Goal: Navigation & Orientation: Find specific page/section

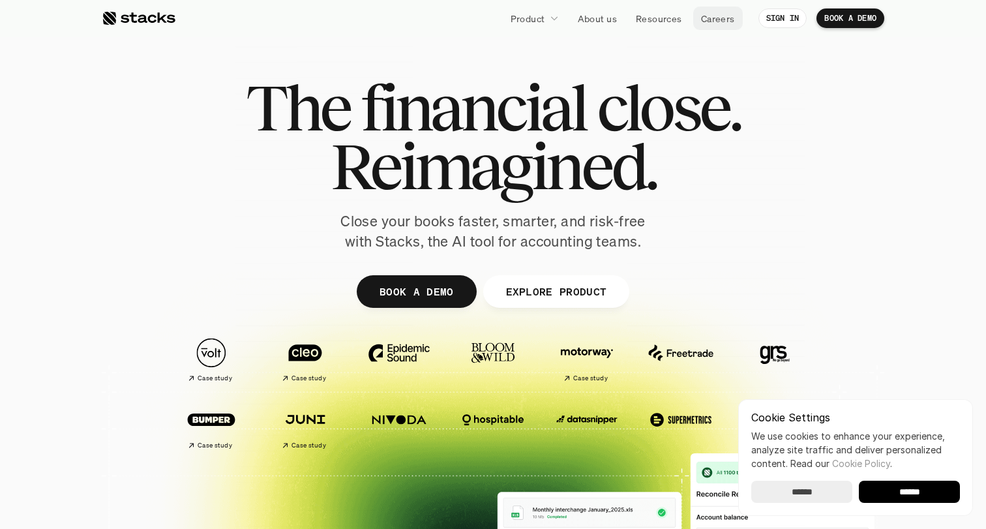
click at [710, 20] on p "Careers" at bounding box center [718, 19] width 34 height 14
click at [661, 21] on p "Resources" at bounding box center [659, 19] width 46 height 14
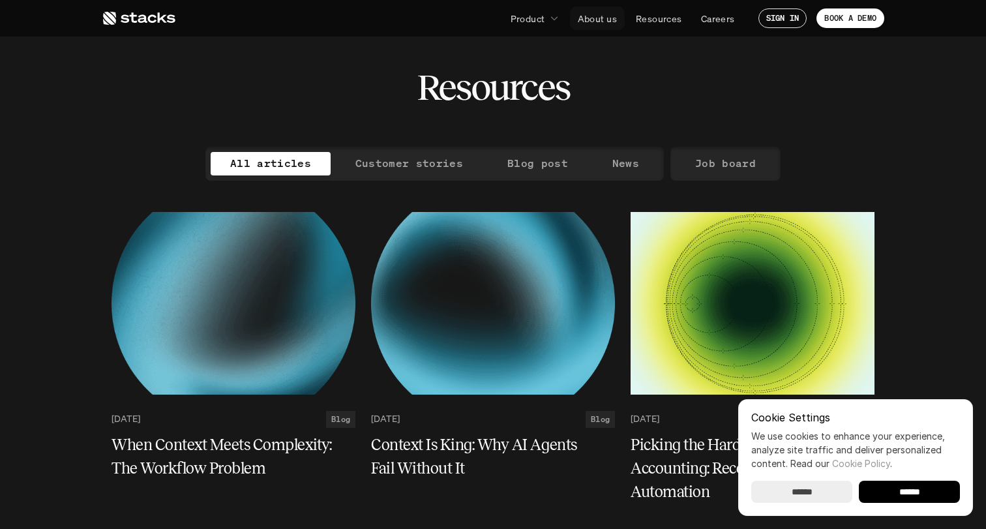
click at [592, 17] on p "About us" at bounding box center [597, 19] width 39 height 14
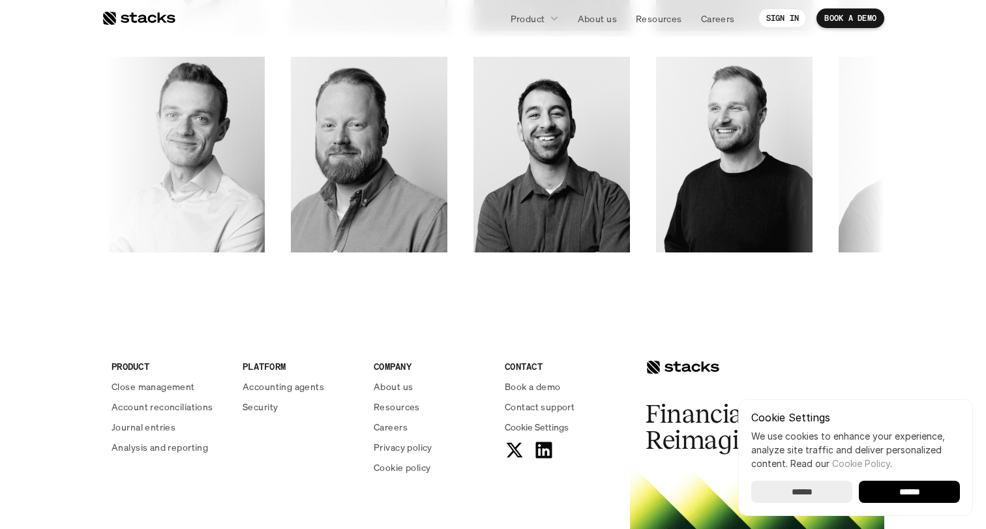
scroll to position [2124, 0]
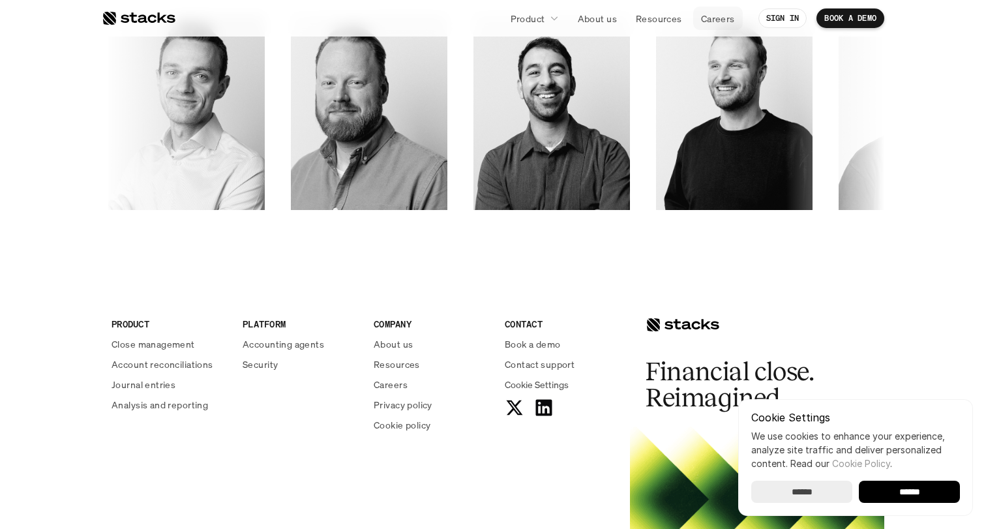
click at [721, 18] on p "Careers" at bounding box center [718, 19] width 34 height 14
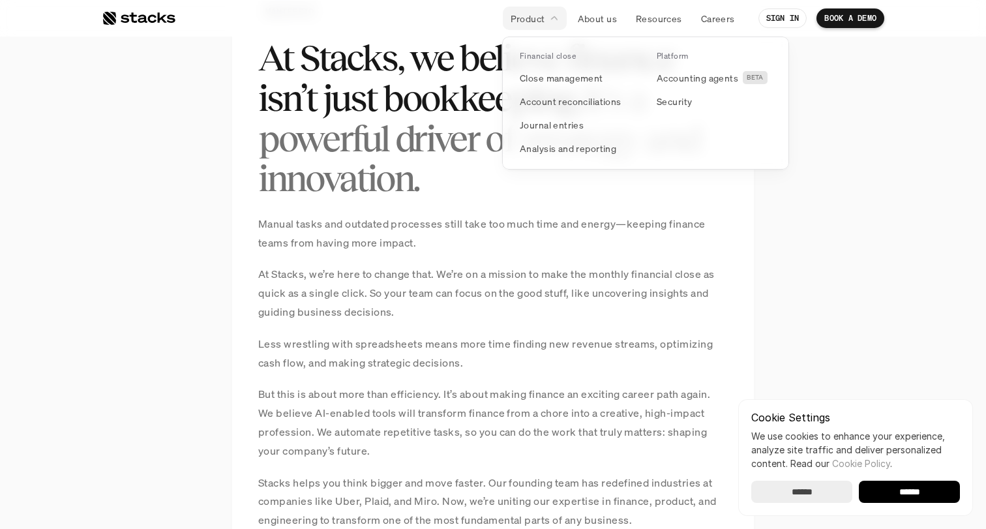
scroll to position [938, 0]
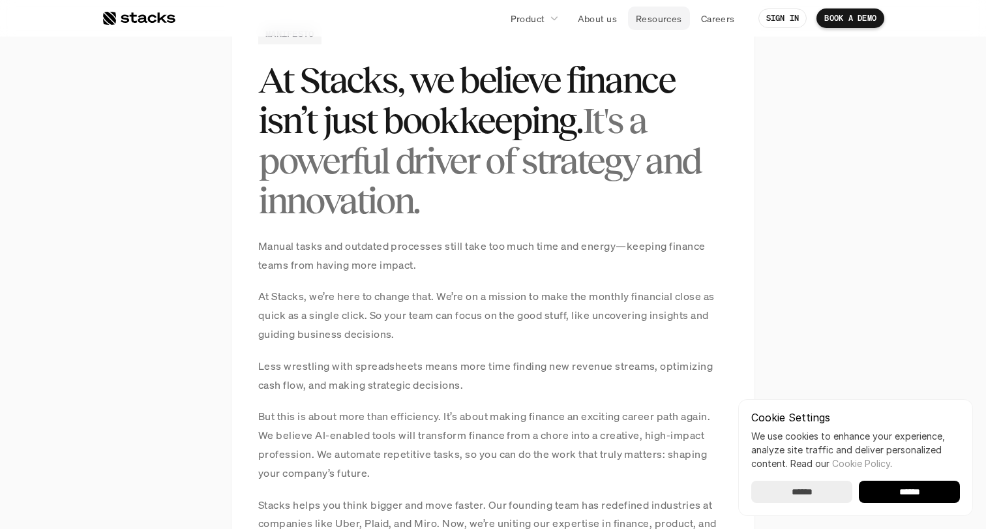
click at [659, 22] on p "Resources" at bounding box center [659, 19] width 46 height 14
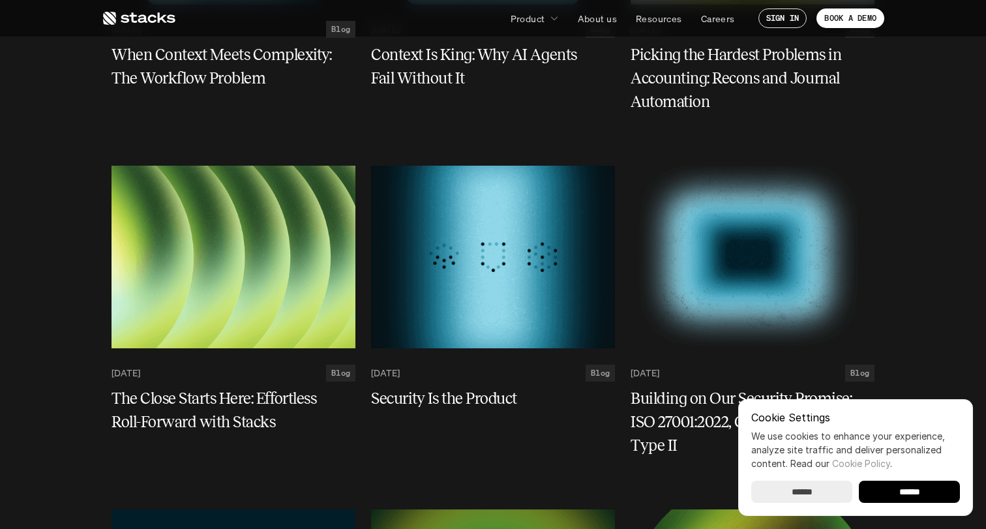
scroll to position [314, 0]
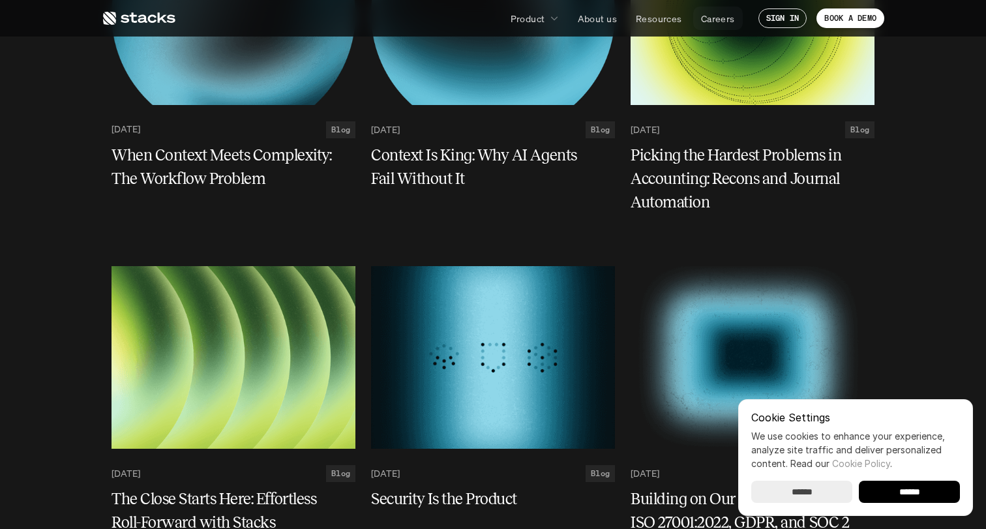
click at [720, 20] on p "Careers" at bounding box center [718, 19] width 34 height 14
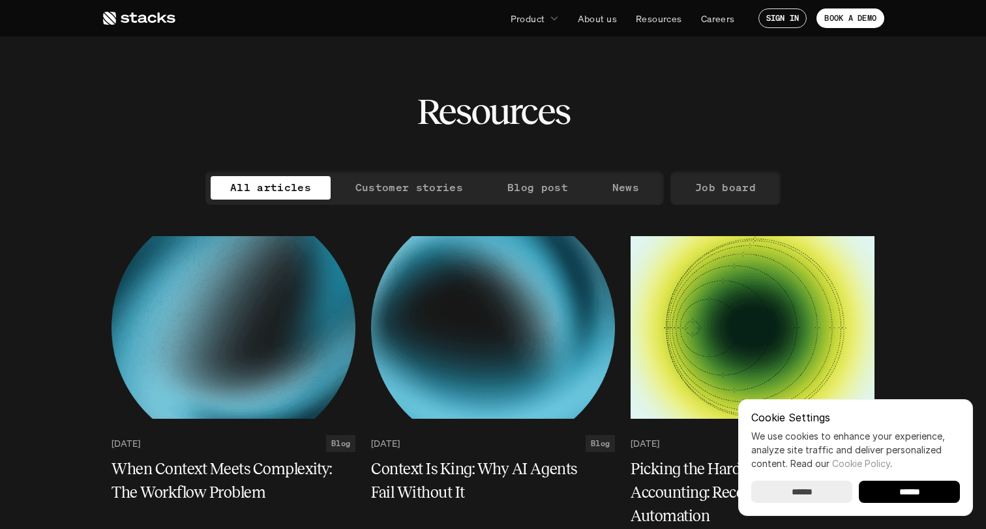
click at [151, 22] on use at bounding box center [139, 18] width 72 height 13
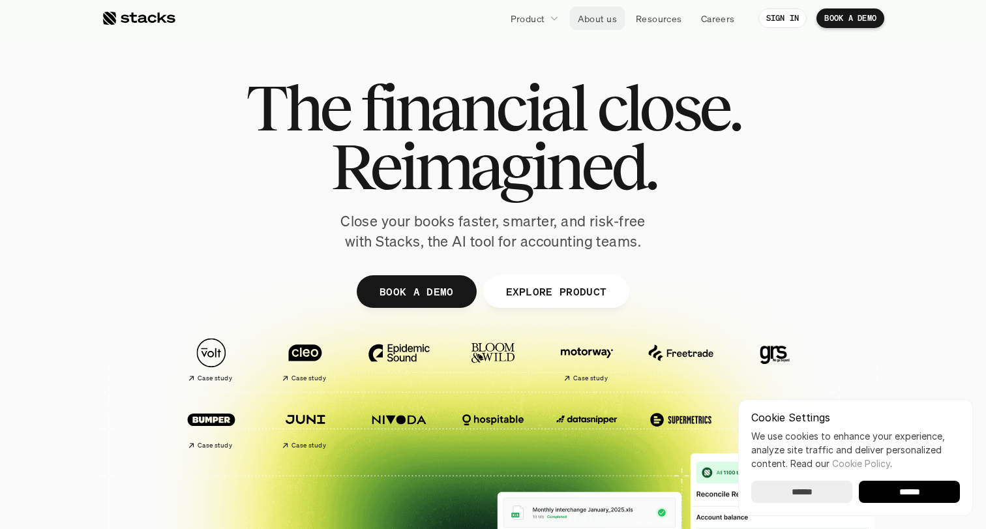
click at [591, 14] on p "About us" at bounding box center [597, 19] width 39 height 14
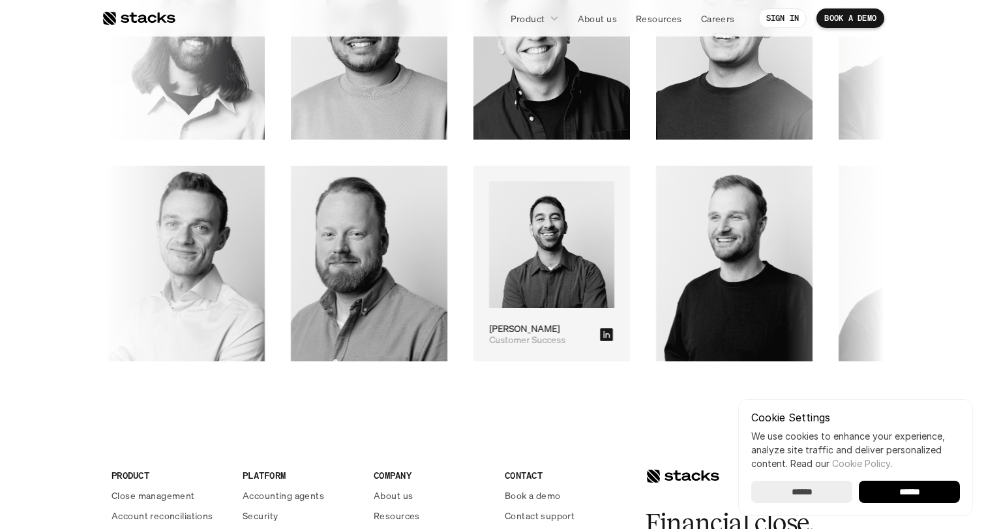
scroll to position [1995, 0]
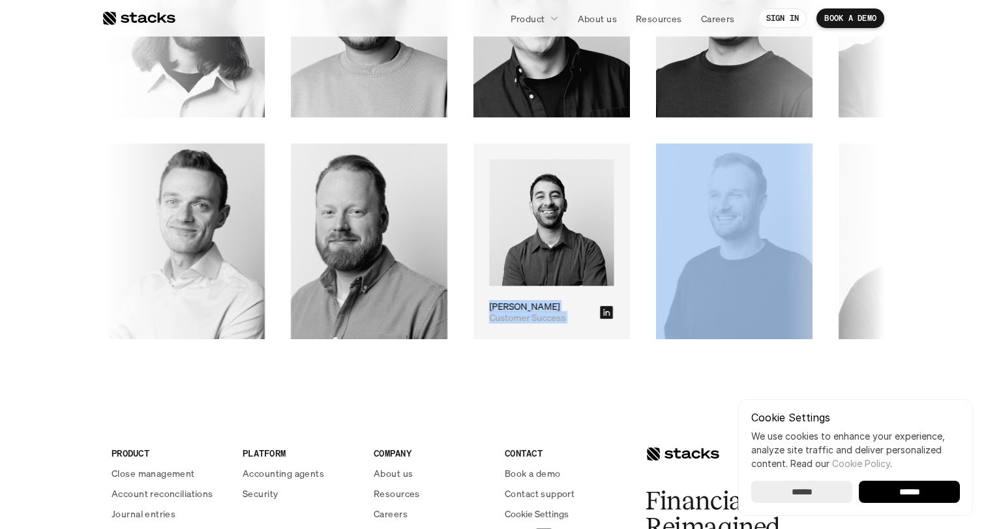
drag, startPoint x: 824, startPoint y: 294, endPoint x: 698, endPoint y: 294, distance: 125.9
click at [698, 293] on div "Customer [PERSON_NAME]" at bounding box center [552, 241] width 887 height 196
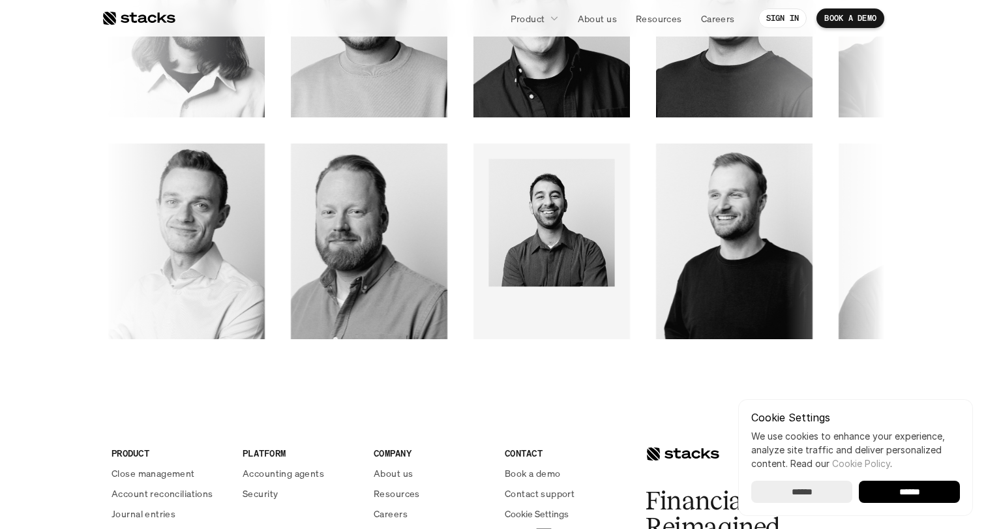
click at [617, 372] on section "OUR TEAM The Stacks team We’re a team of product leaders, designers, and engine…" at bounding box center [493, 56] width 986 height 697
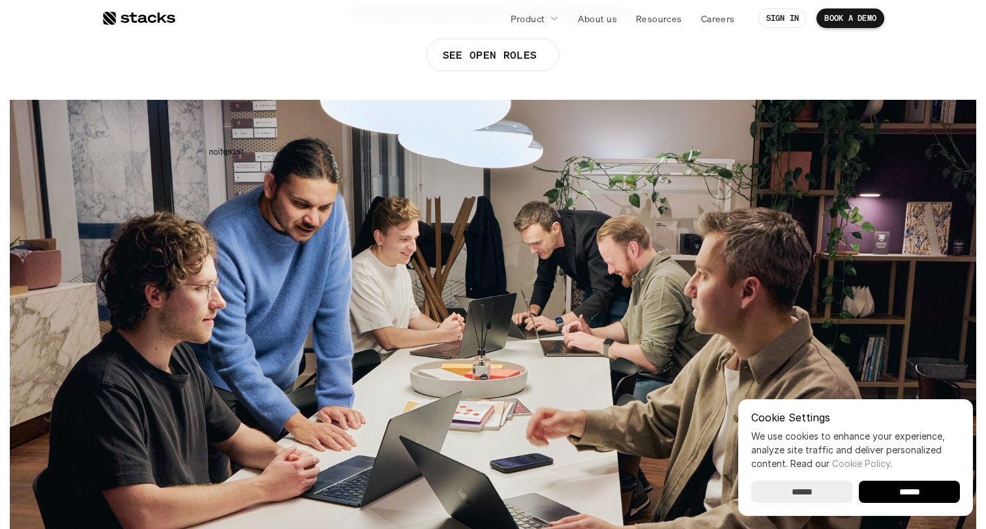
scroll to position [274, 0]
click at [555, 18] on icon at bounding box center [554, 19] width 7 height 4
click at [500, 49] on p "SEE OPEN ROLES" at bounding box center [490, 55] width 94 height 19
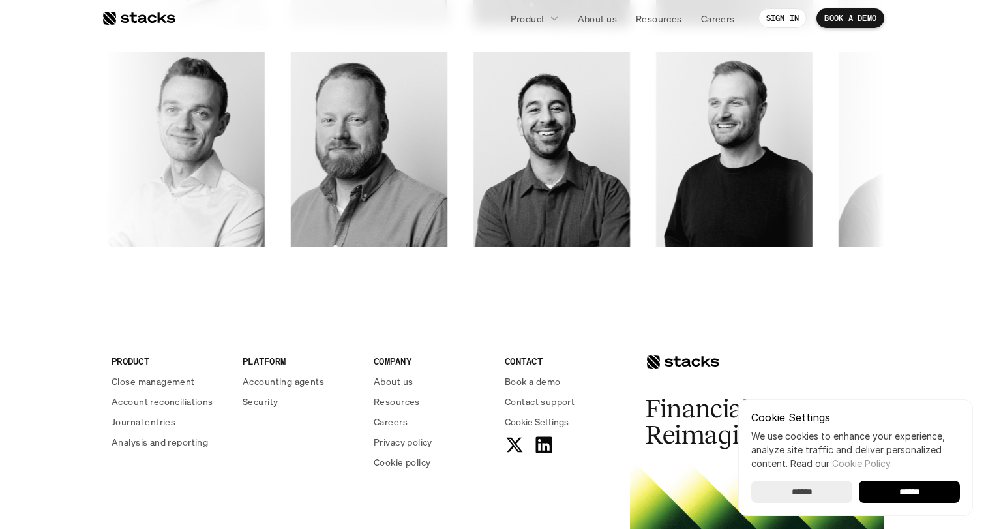
scroll to position [2091, 0]
